Goal: Task Accomplishment & Management: Manage account settings

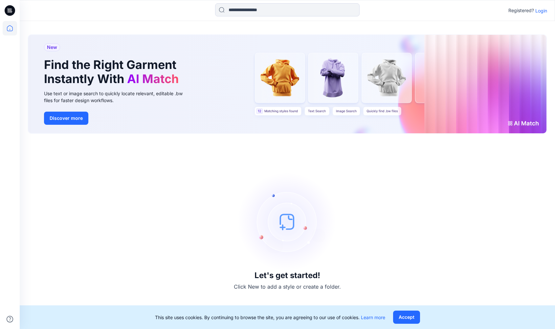
click at [544, 11] on p "Login" at bounding box center [542, 10] width 12 height 7
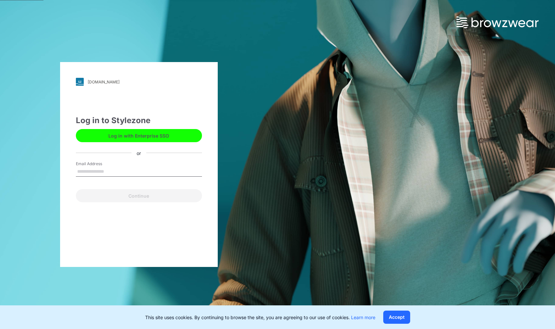
click at [136, 170] on input "Email Address" at bounding box center [139, 172] width 126 height 10
type input "**********"
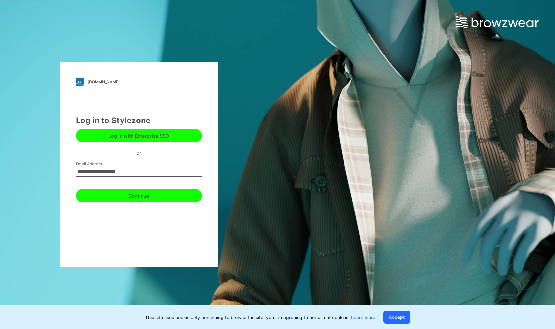
click at [135, 195] on button "Continue" at bounding box center [139, 195] width 126 height 13
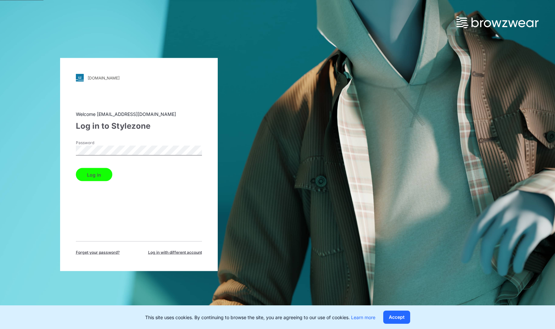
click at [70, 137] on div "[DOMAIN_NAME] Loading... Welcome [EMAIL_ADDRESS][DOMAIN_NAME] Log in to Stylezo…" at bounding box center [139, 164] width 158 height 213
click at [96, 175] on button "Log in" at bounding box center [94, 174] width 36 height 13
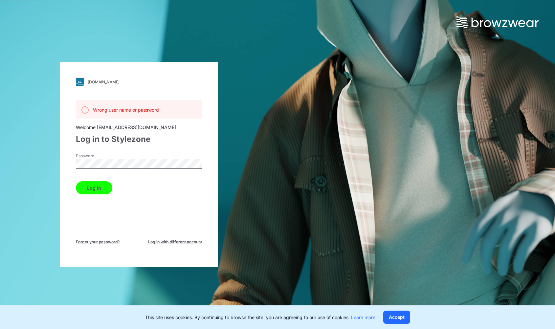
click at [99, 191] on button "Log in" at bounding box center [94, 187] width 36 height 13
